Goal: Task Accomplishment & Management: Use online tool/utility

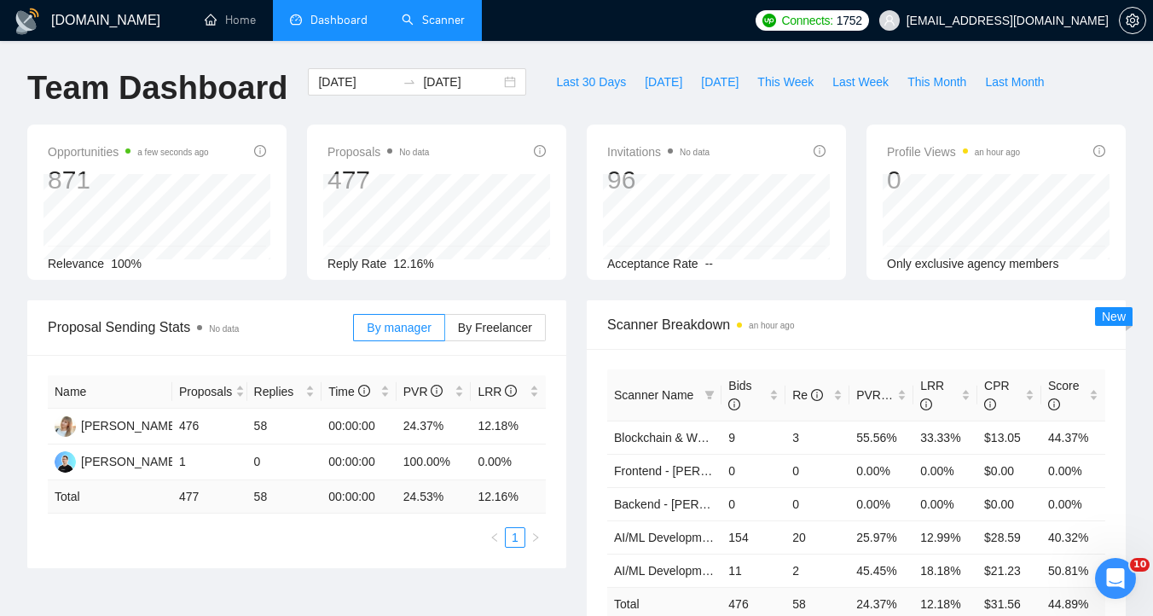
click at [433, 27] on link "Scanner" at bounding box center [433, 20] width 63 height 14
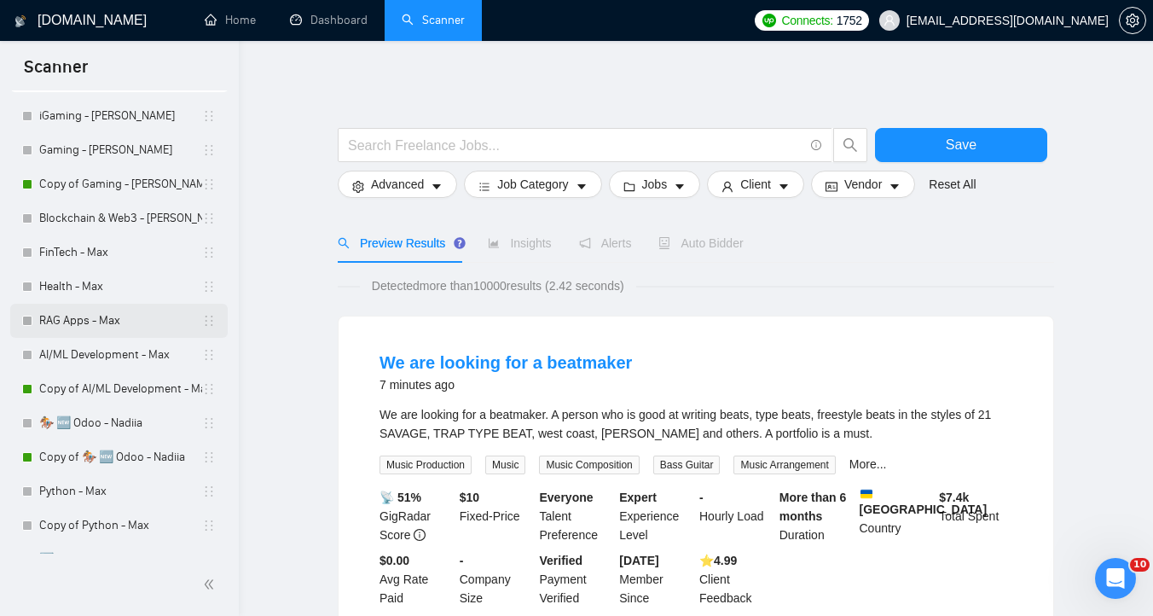
scroll to position [75, 0]
click at [109, 386] on link "Copy of AI/ML Development - Max" at bounding box center [120, 387] width 163 height 34
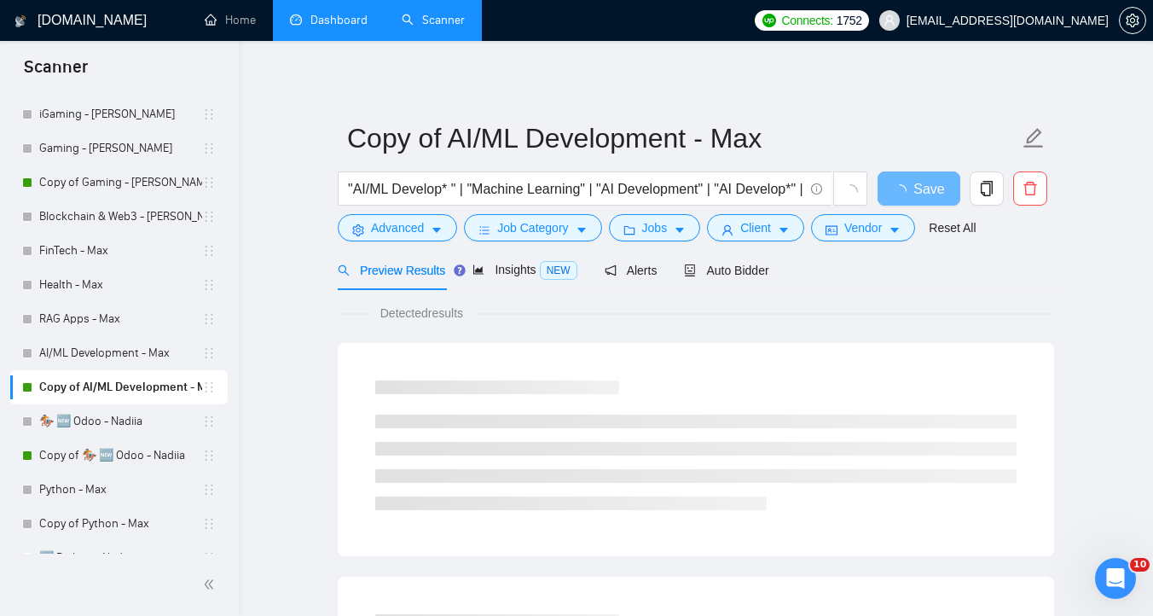
click at [292, 39] on li "Dashboard" at bounding box center [329, 20] width 112 height 41
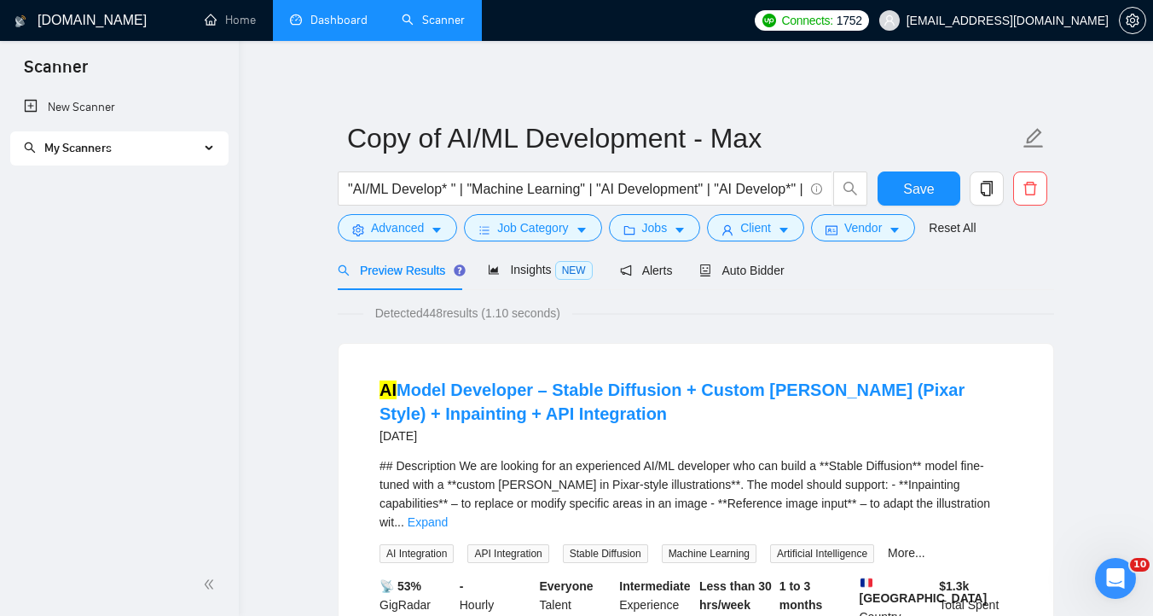
click at [319, 25] on link "Dashboard" at bounding box center [329, 20] width 78 height 14
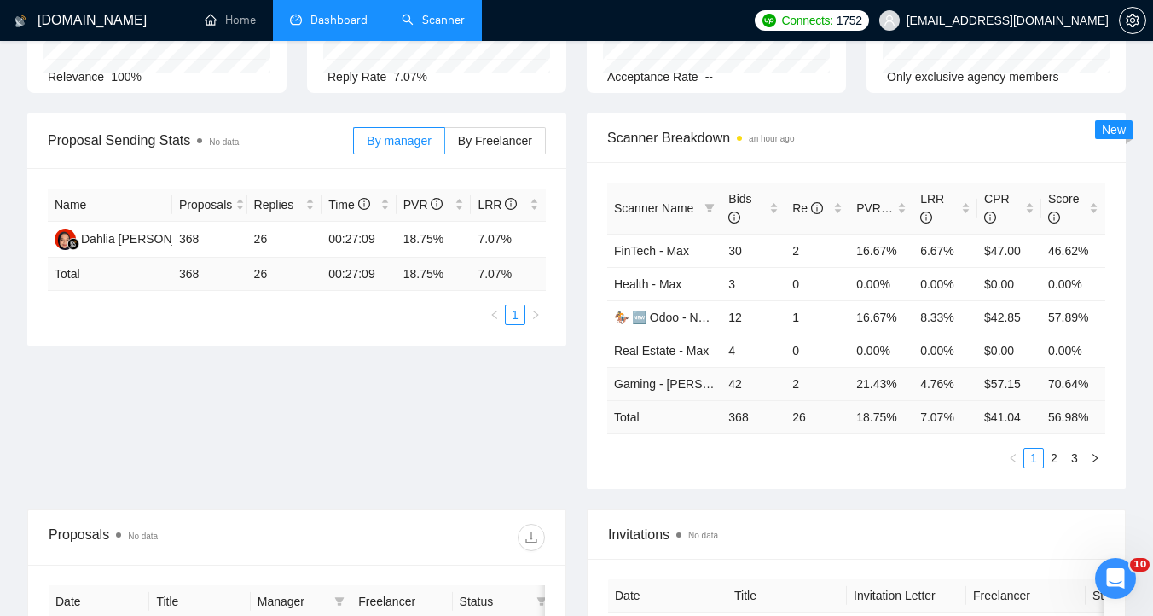
scroll to position [178, 0]
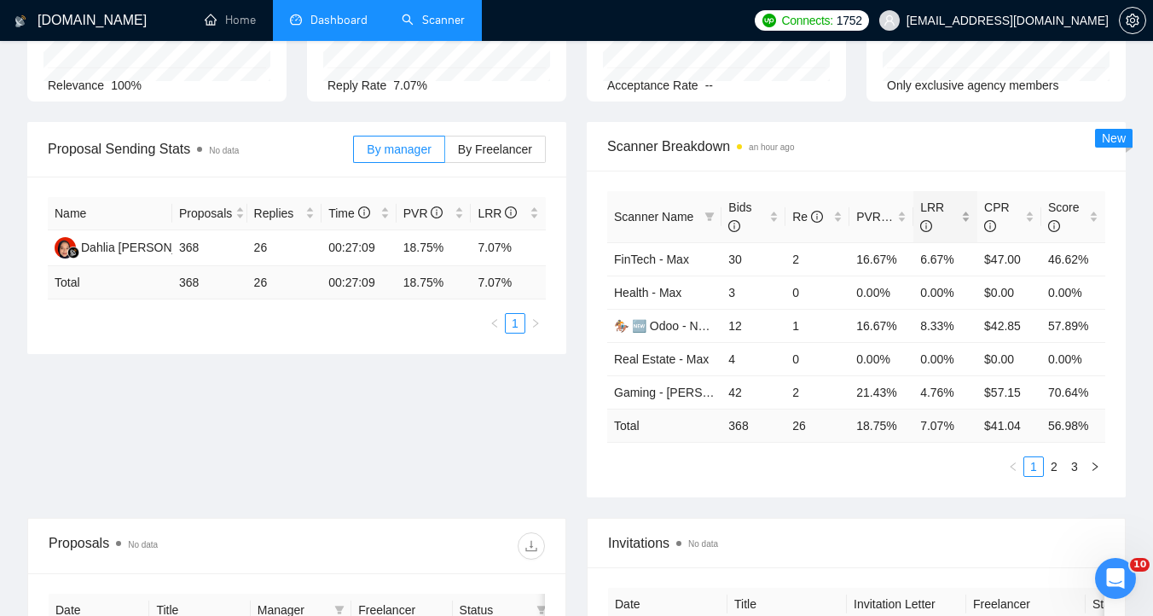
click at [968, 217] on div "LRR" at bounding box center [945, 217] width 50 height 38
click at [966, 161] on div "Scanner Breakdown an hour ago" at bounding box center [856, 146] width 498 height 49
click at [683, 357] on link "🏇 🆕 Odoo - Nadiia" at bounding box center [668, 359] width 109 height 14
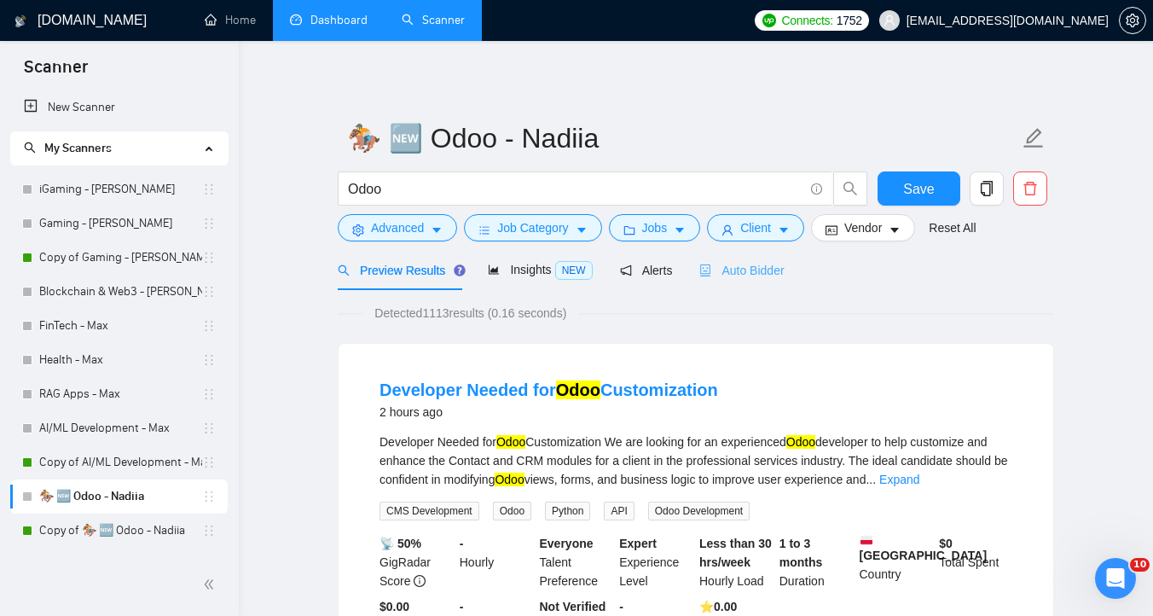
click at [734, 286] on div "Auto Bidder" at bounding box center [741, 270] width 84 height 40
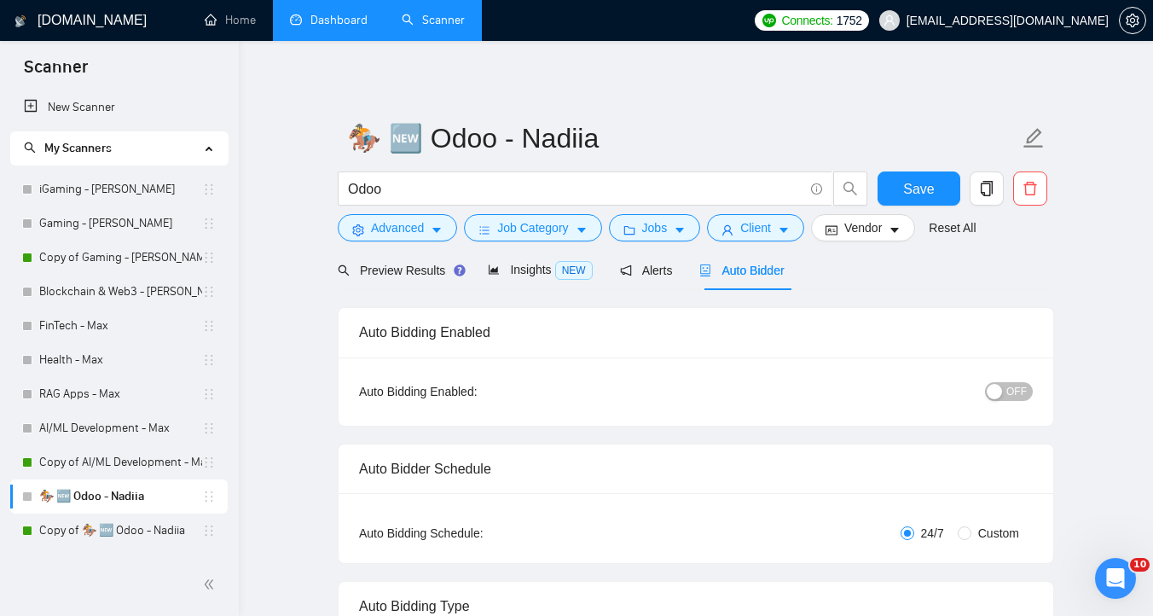
checkbox input "true"
click at [532, 263] on span "Insights NEW" at bounding box center [540, 270] width 104 height 14
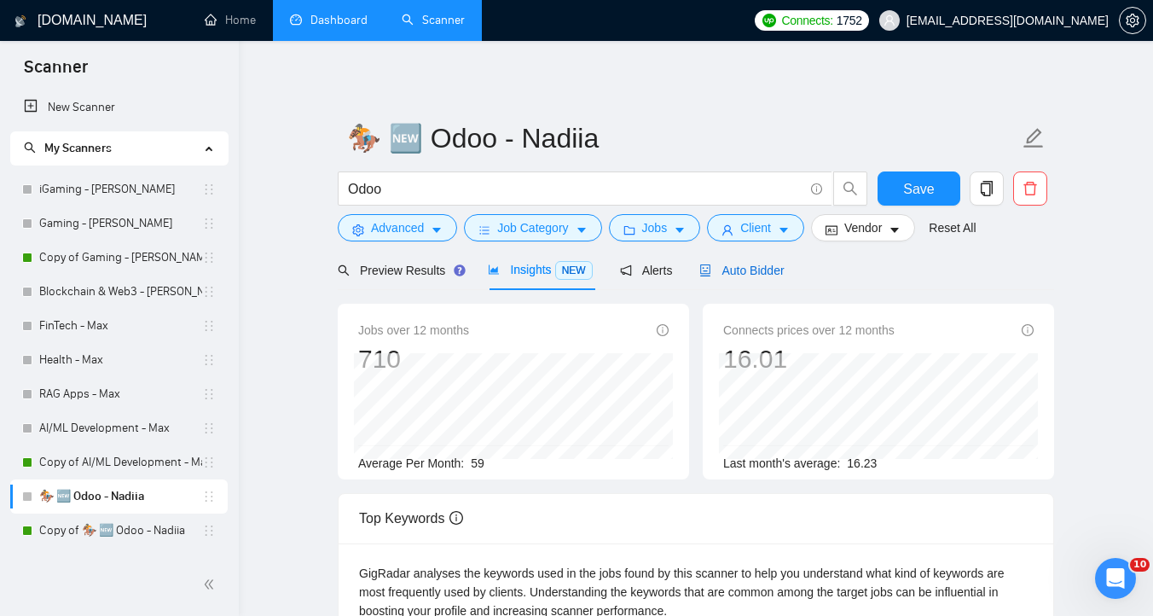
click at [756, 264] on span "Auto Bidder" at bounding box center [741, 271] width 84 height 14
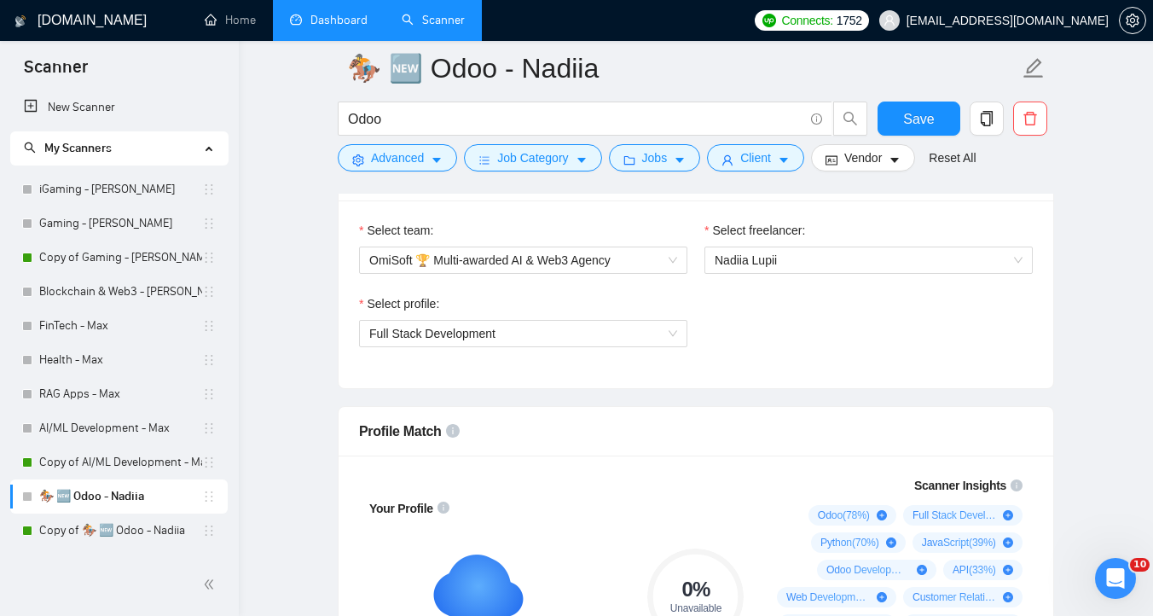
scroll to position [894, 0]
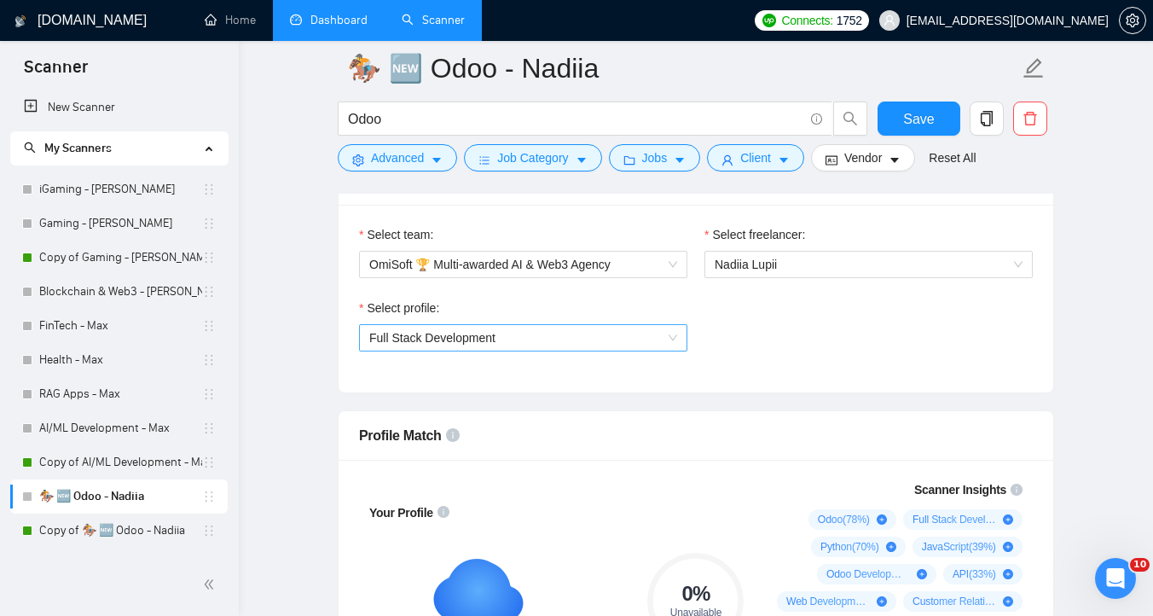
click at [600, 343] on span "Full Stack Development" at bounding box center [523, 338] width 308 height 26
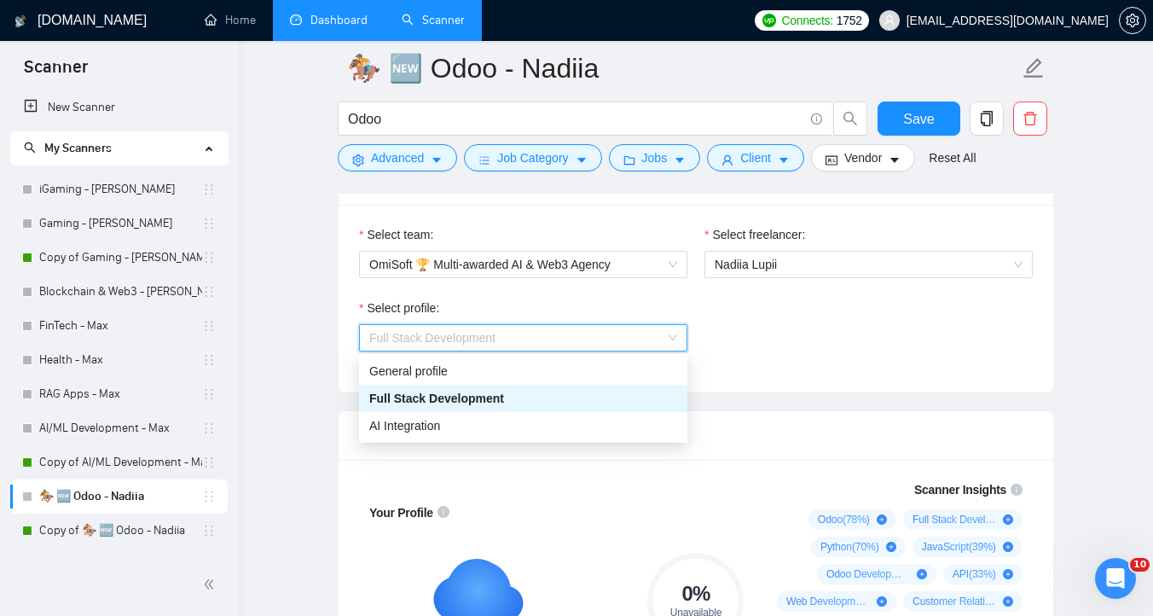
click at [824, 330] on div "Select profile: Full Stack Development" at bounding box center [696, 335] width 691 height 73
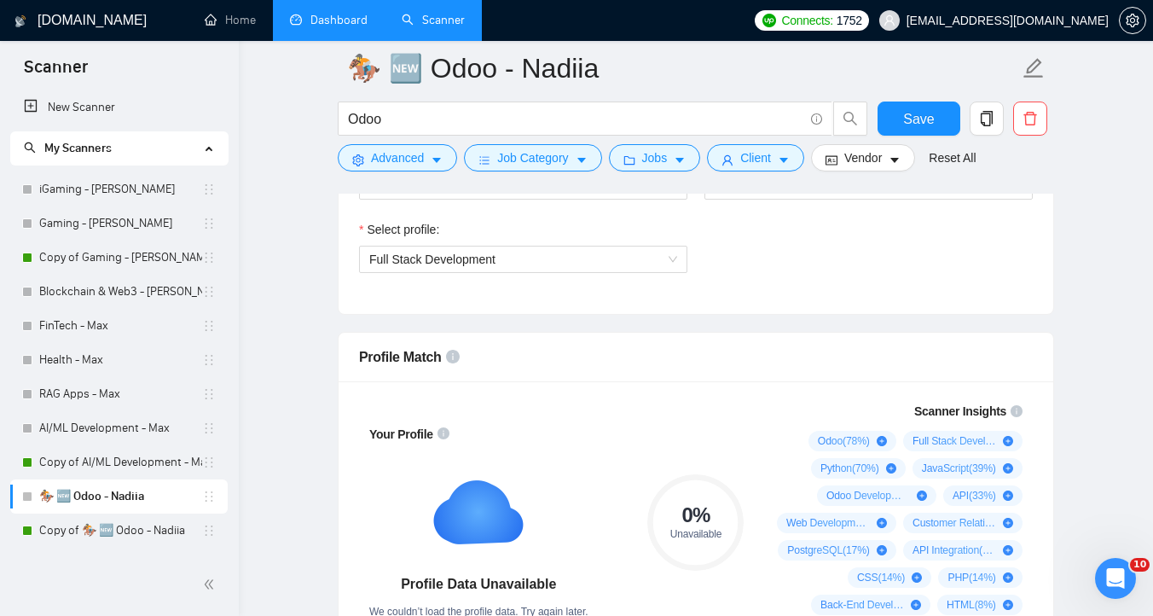
scroll to position [902, 0]
